Goal: Contribute content: Add original content to the website for others to see

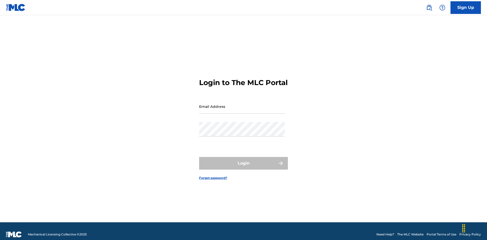
scroll to position [7, 0]
click at [242, 104] on input "Email Address" at bounding box center [242, 106] width 86 height 14
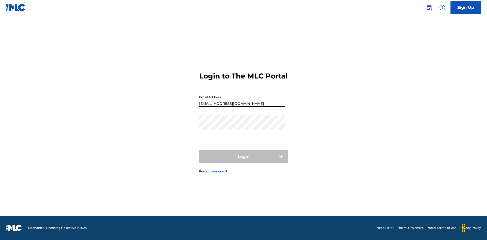
type input "[EMAIL_ADDRESS][DOMAIN_NAME]"
click at [243, 161] on button "Login" at bounding box center [243, 157] width 89 height 13
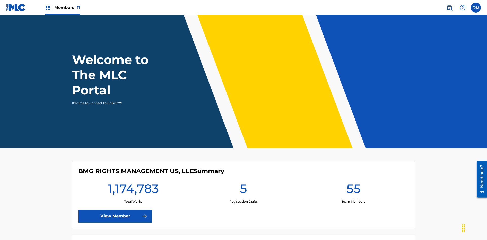
click at [62, 7] on span "Members 11" at bounding box center [67, 8] width 26 height 6
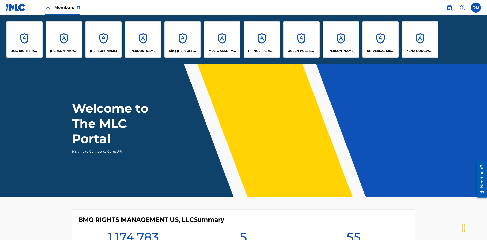
click at [380, 51] on p "UNIVERSAL MUSIC PUB GROUP" at bounding box center [381, 51] width 28 height 5
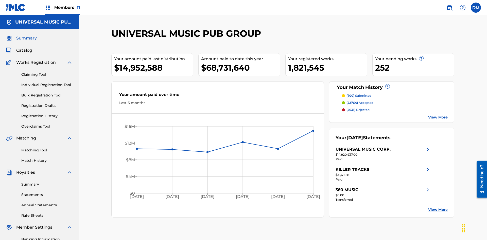
click at [47, 82] on link "Individual Registration Tool" at bounding box center [46, 84] width 51 height 5
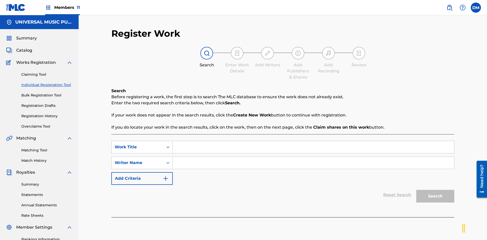
scroll to position [74, 0]
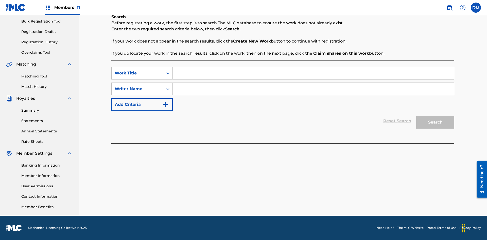
click at [313, 73] on input "Search Form" at bounding box center [313, 73] width 281 height 12
type input "Save At Publishers-Add Shares Page Prior To Linking Writers"
click at [313, 89] on input "Search Form" at bounding box center [313, 89] width 281 height 12
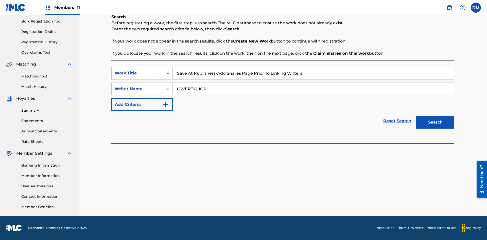
type input "QWERTYUIOP"
click at [435, 122] on button "Search" at bounding box center [435, 122] width 38 height 13
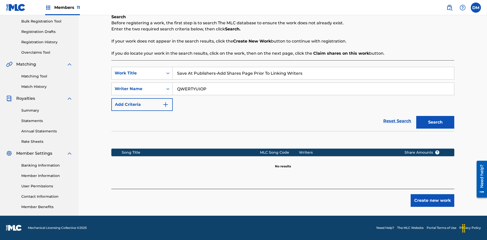
click at [432, 201] on button "Create new work" at bounding box center [432, 200] width 44 height 13
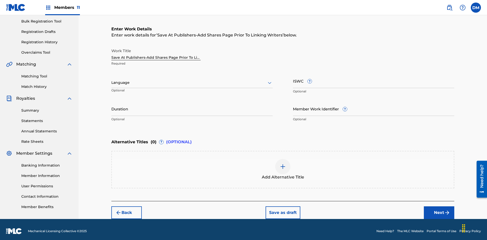
click at [192, 105] on input "Duration" at bounding box center [191, 109] width 161 height 14
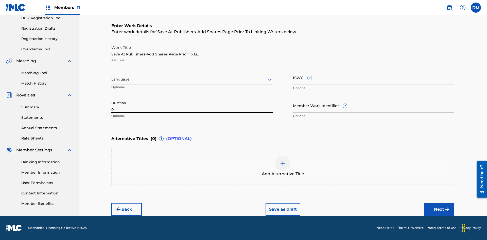
click at [192, 105] on input "0" at bounding box center [191, 105] width 161 height 14
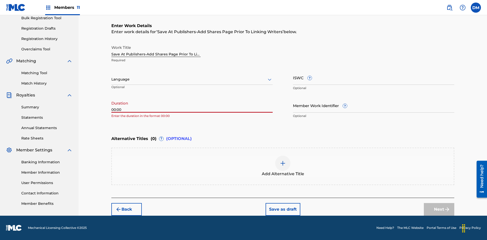
type input "00:00"
click at [269, 80] on icon at bounding box center [269, 80] width 6 height 6
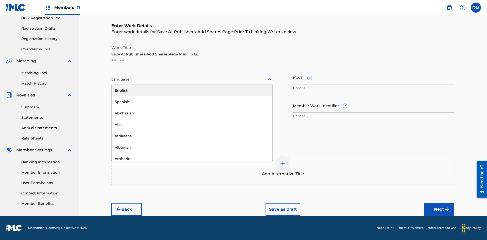
click at [192, 125] on div "Afar" at bounding box center [192, 124] width 161 height 11
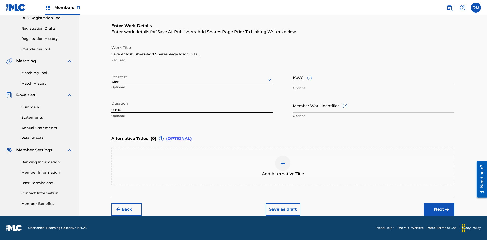
click at [373, 105] on input "Member Work Identifier ?" at bounding box center [373, 105] width 161 height 14
type input "[PHONE_NUMBER]"
click at [373, 78] on input "ISWC ?" at bounding box center [373, 77] width 161 height 14
type input "T-123.456.789-4"
click at [283, 166] on img at bounding box center [283, 163] width 6 height 6
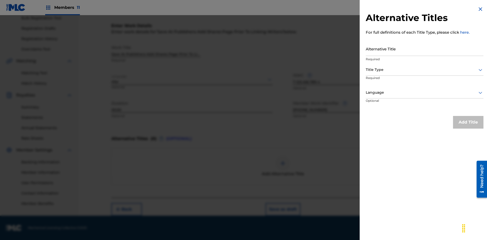
click at [424, 49] on input "Alternative Title" at bounding box center [424, 49] width 118 height 14
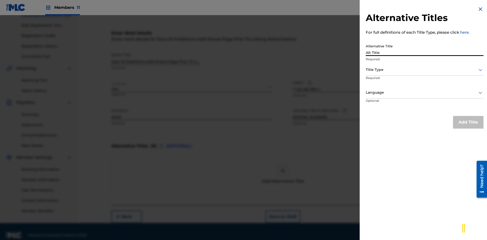
type input "Alt Title"
click at [424, 70] on div at bounding box center [424, 70] width 118 height 6
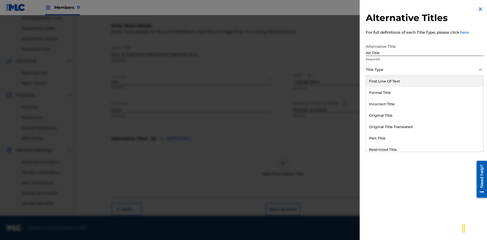
click at [424, 116] on div "Original Title" at bounding box center [424, 115] width 117 height 11
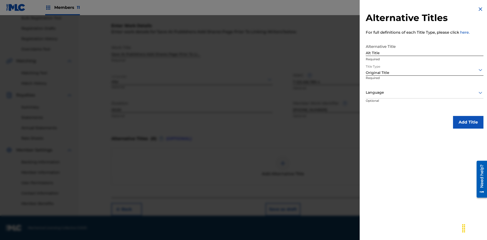
click at [424, 93] on div at bounding box center [424, 92] width 118 height 6
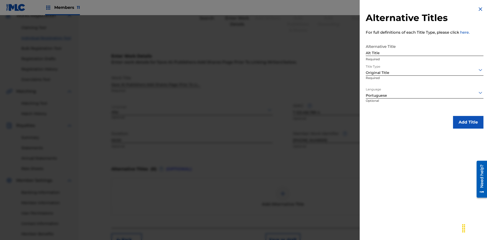
click at [468, 122] on button "Add Title" at bounding box center [468, 122] width 30 height 13
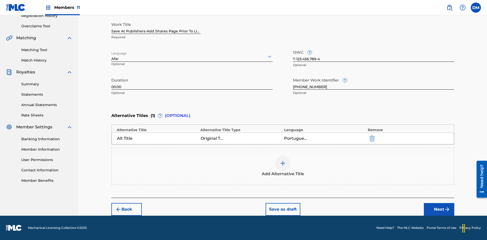
click at [439, 210] on button "Next" at bounding box center [439, 209] width 30 height 13
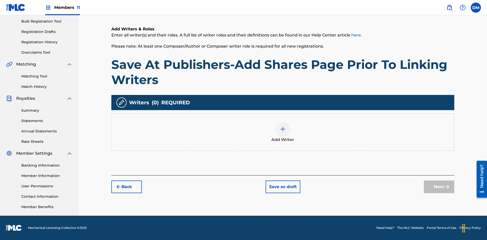
click at [283, 132] on img at bounding box center [283, 129] width 6 height 6
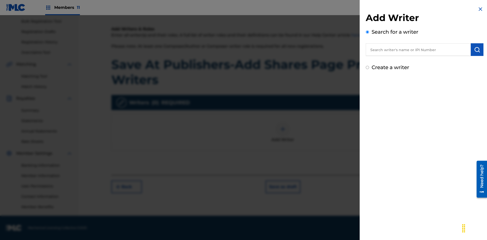
click at [418, 50] on input "text" at bounding box center [417, 49] width 105 height 13
type input "[PERSON_NAME]"
click at [477, 50] on img "submit" at bounding box center [477, 50] width 6 height 6
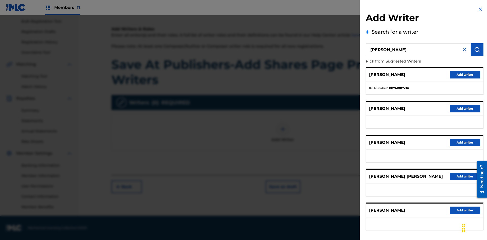
click at [465, 75] on button "Add writer" at bounding box center [464, 75] width 30 height 8
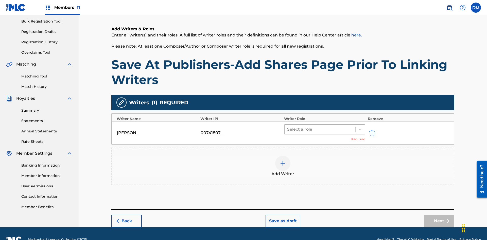
click at [287, 126] on input "text" at bounding box center [287, 129] width 1 height 6
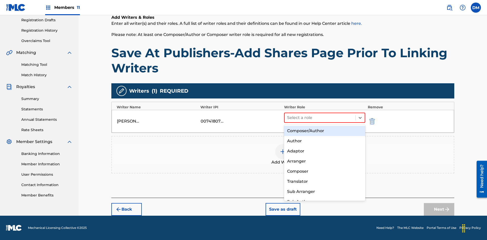
click at [324, 171] on div "Composer" at bounding box center [324, 172] width 81 height 10
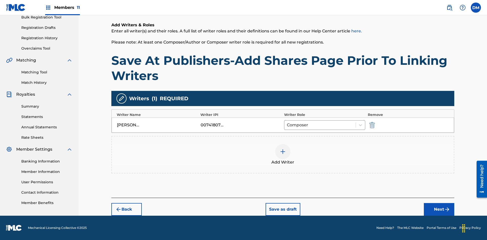
scroll to position [78, 0]
click at [439, 210] on button "Next" at bounding box center [439, 209] width 30 height 13
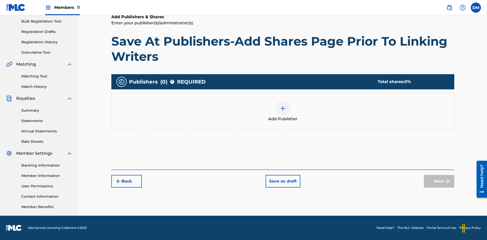
click at [283, 108] on img at bounding box center [283, 108] width 6 height 6
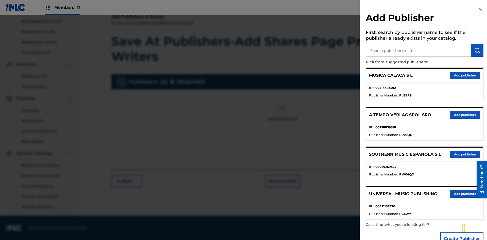
click at [418, 50] on input "text" at bounding box center [417, 50] width 105 height 13
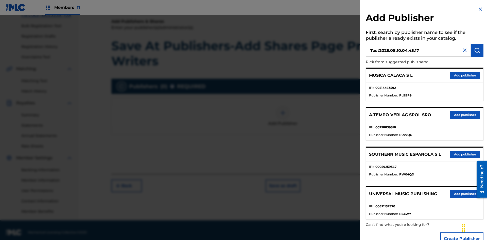
type input "Test2025.08.10.04.45.17"
click at [477, 50] on img "submit" at bounding box center [477, 50] width 6 height 6
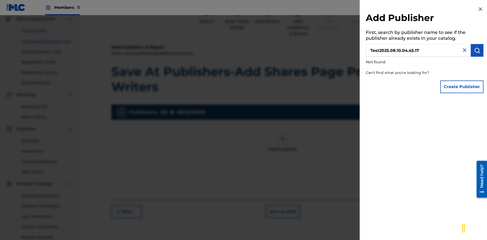
scroll to position [74, 0]
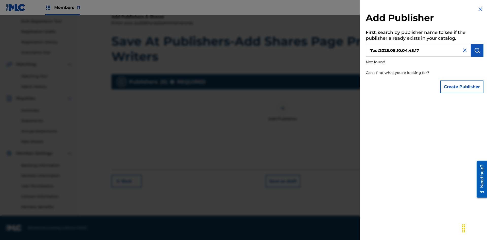
click at [462, 87] on button "Create Publisher" at bounding box center [461, 87] width 43 height 13
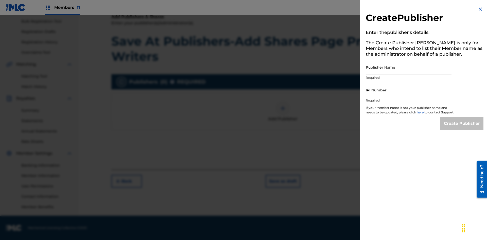
click at [408, 67] on input "Publisher Name" at bounding box center [408, 67] width 86 height 14
type input "Test2025.08.10.04.45.20"
click at [408, 90] on input "IPI Number" at bounding box center [408, 90] width 86 height 14
click at [462, 128] on input "Create Publisher" at bounding box center [461, 123] width 43 height 13
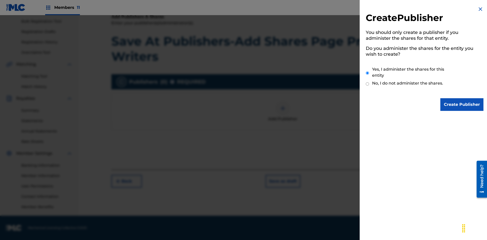
click at [367, 73] on input "Yes, I administer the shares for this entity" at bounding box center [366, 73] width 3 height 11
click at [462, 105] on input "Create Publisher" at bounding box center [461, 104] width 43 height 13
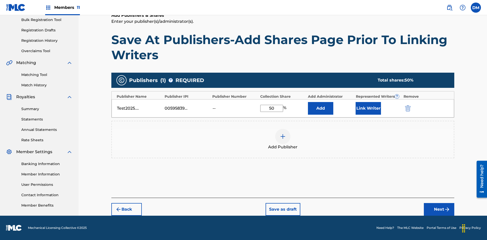
type input "50"
click at [368, 108] on button "Link Writer" at bounding box center [367, 108] width 25 height 13
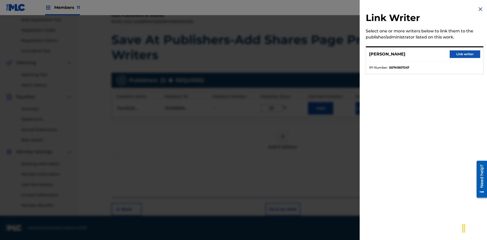
click at [465, 54] on button "Link writer" at bounding box center [464, 54] width 30 height 8
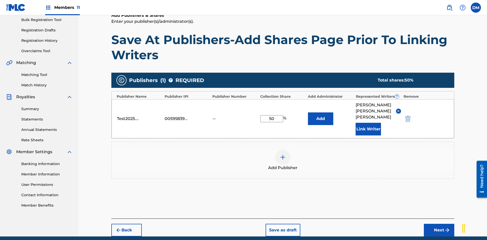
click at [368, 123] on button "Link Writer" at bounding box center [367, 129] width 25 height 13
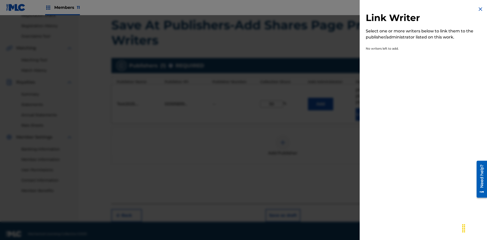
click at [480, 9] on img at bounding box center [480, 9] width 6 height 6
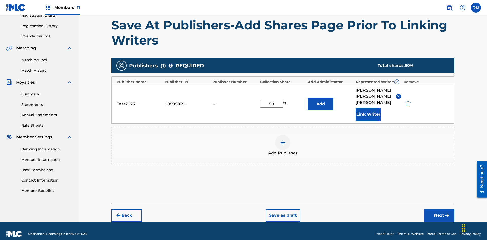
click at [320, 101] on button "Add" at bounding box center [320, 104] width 25 height 13
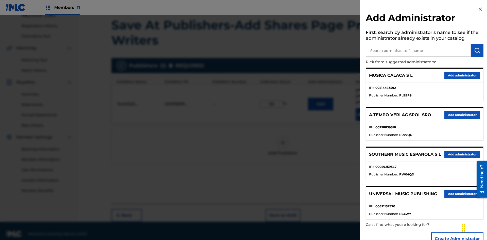
click at [418, 50] on input "text" at bounding box center [417, 50] width 105 height 13
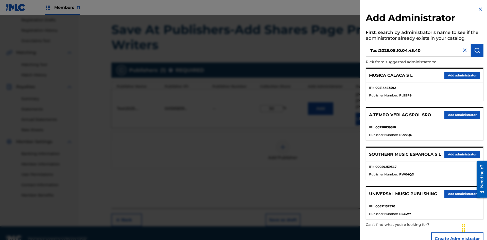
scroll to position [90, 0]
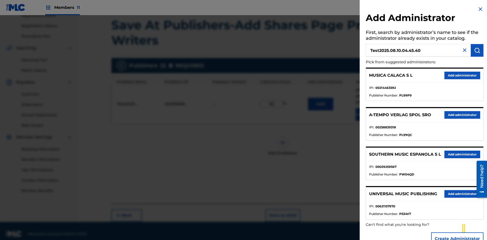
type input "Test2025.08.10.04.45.40"
click at [477, 50] on img "submit" at bounding box center [477, 50] width 6 height 6
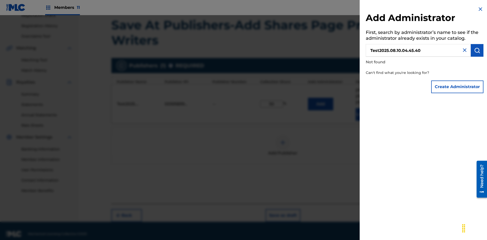
click at [457, 87] on button "Create Administrator" at bounding box center [457, 87] width 52 height 13
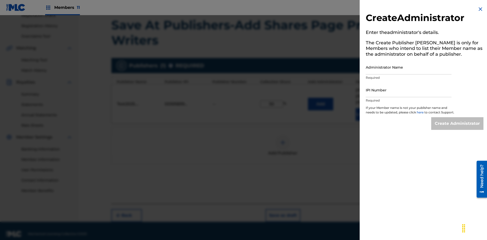
click at [408, 67] on input "Administrator Name" at bounding box center [408, 67] width 86 height 14
type input "Test2025.08.10.04.45.44"
click at [408, 90] on input "IPI Number" at bounding box center [408, 90] width 86 height 14
type input "00595839777"
click at [457, 128] on input "Create Administrator" at bounding box center [457, 123] width 52 height 13
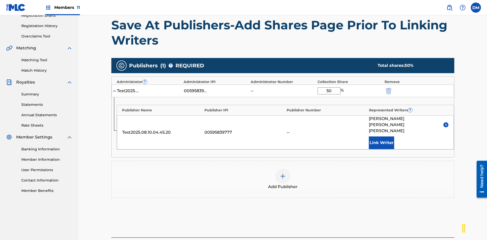
scroll to position [118, 0]
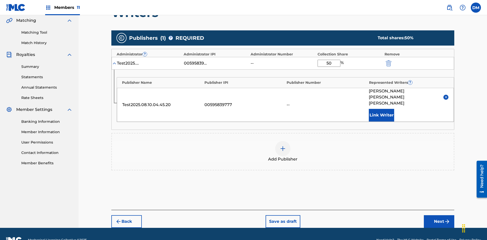
type input "50"
click at [282, 215] on button "Save as draft" at bounding box center [282, 221] width 35 height 13
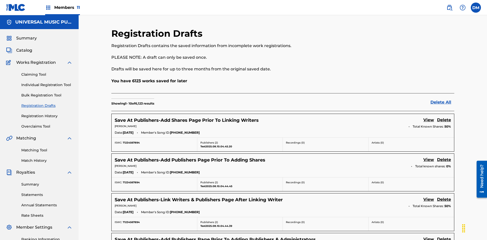
click at [428, 117] on link "View" at bounding box center [428, 120] width 11 height 7
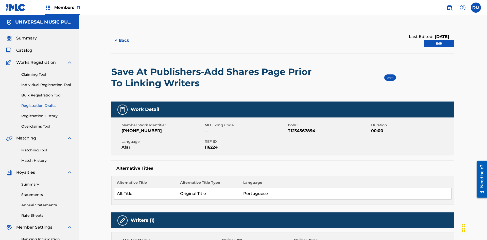
click at [439, 40] on link "Edit" at bounding box center [439, 44] width 30 height 8
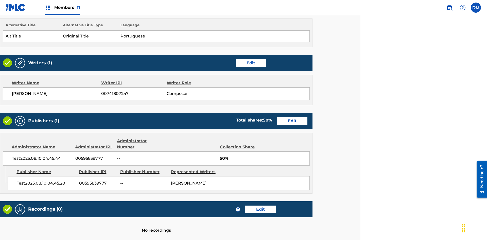
scroll to position [195, 126]
